Goal: Task Accomplishment & Management: Manage account settings

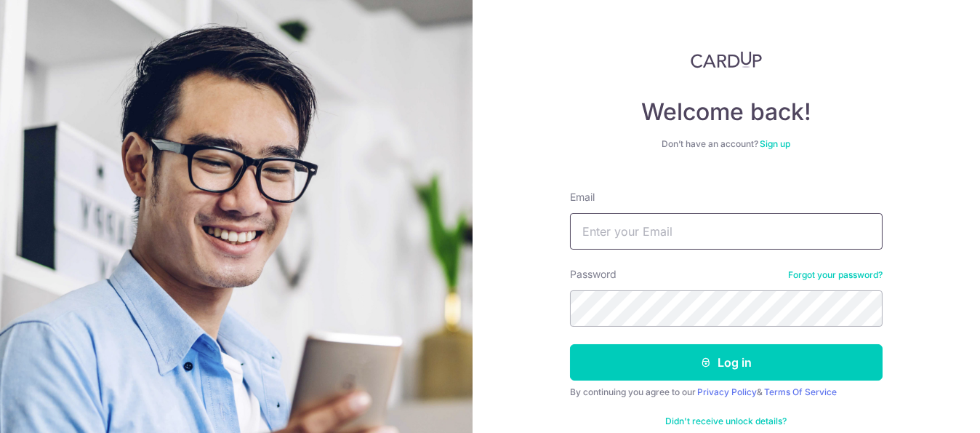
click at [796, 221] on input "Email" at bounding box center [726, 231] width 313 height 36
type input "[EMAIL_ADDRESS][DOMAIN_NAME]"
click at [570, 344] on button "Log in" at bounding box center [726, 362] width 313 height 36
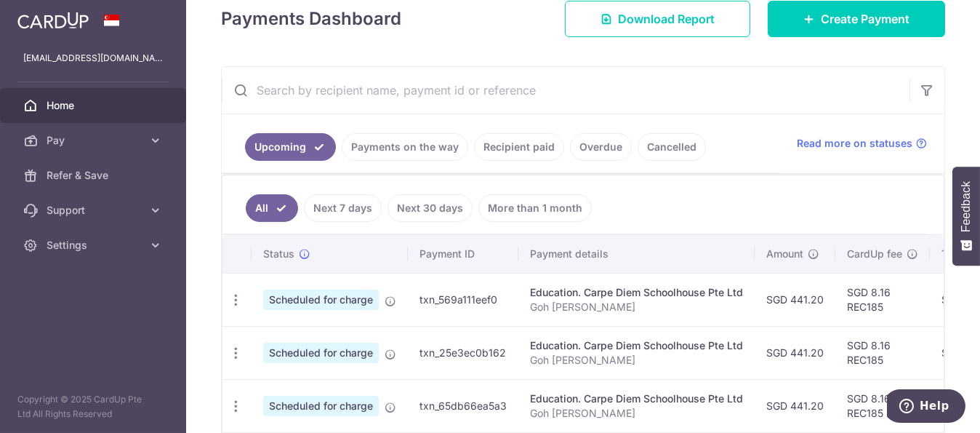
click at [398, 148] on link "Payments on the way" at bounding box center [405, 147] width 127 height 28
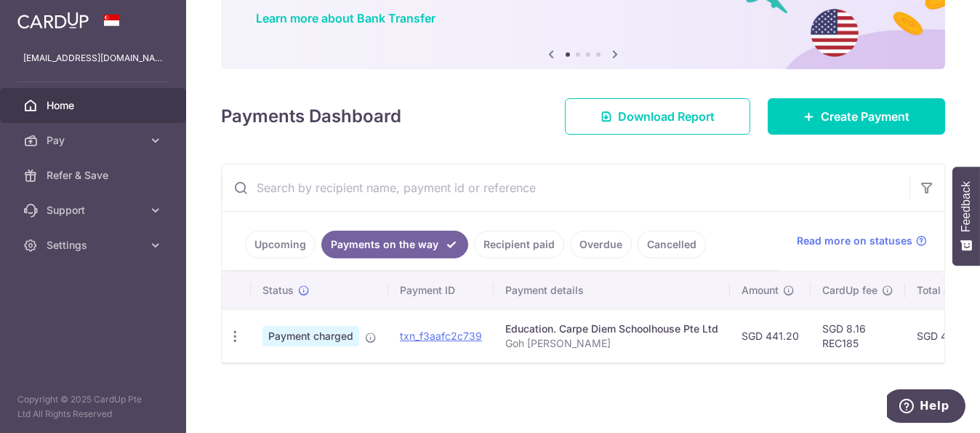
scroll to position [121, 0]
click at [514, 234] on link "Recipient paid" at bounding box center [519, 245] width 90 height 28
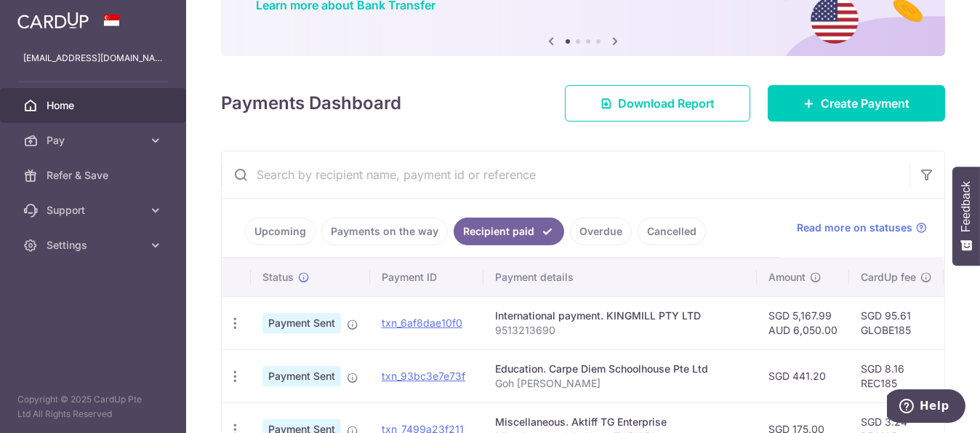
scroll to position [215, 0]
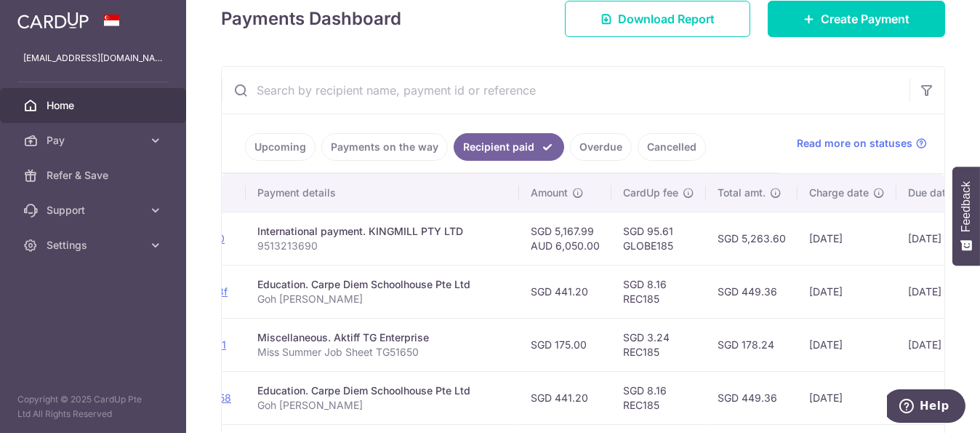
drag, startPoint x: 684, startPoint y: 345, endPoint x: 788, endPoint y: 341, distance: 104.8
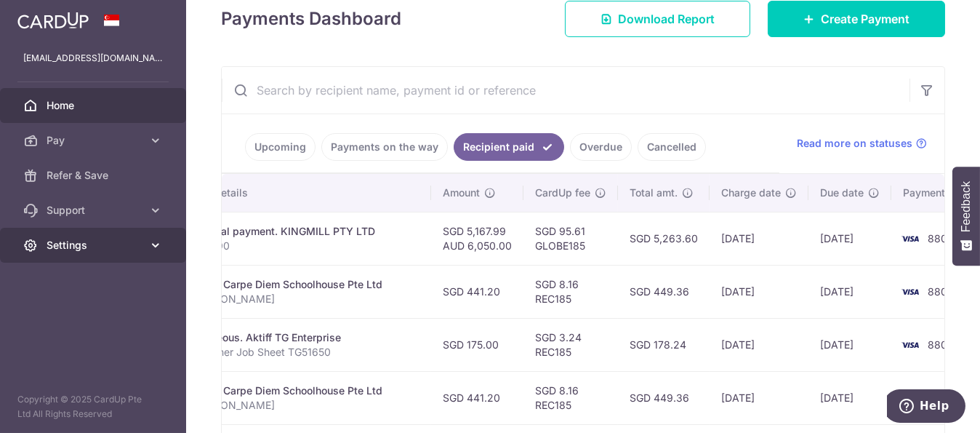
click at [97, 254] on link "Settings" at bounding box center [93, 245] width 186 height 35
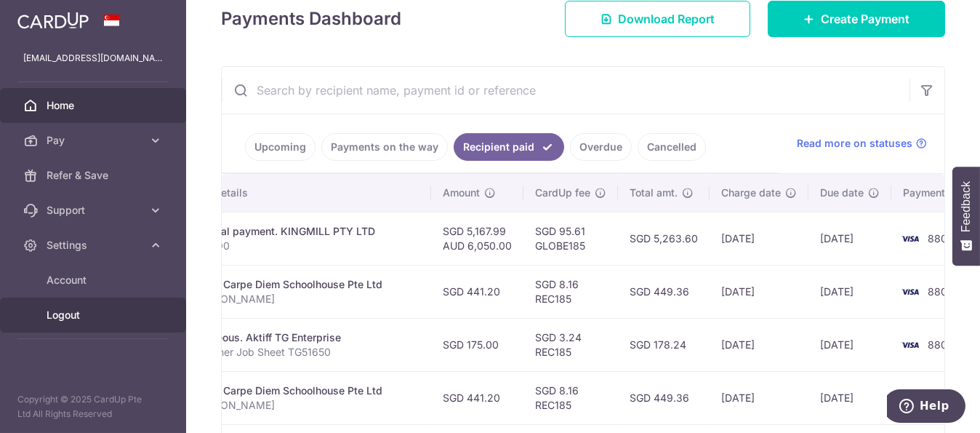
click at [34, 318] on link "Logout" at bounding box center [93, 314] width 186 height 35
